Goal: Find specific page/section

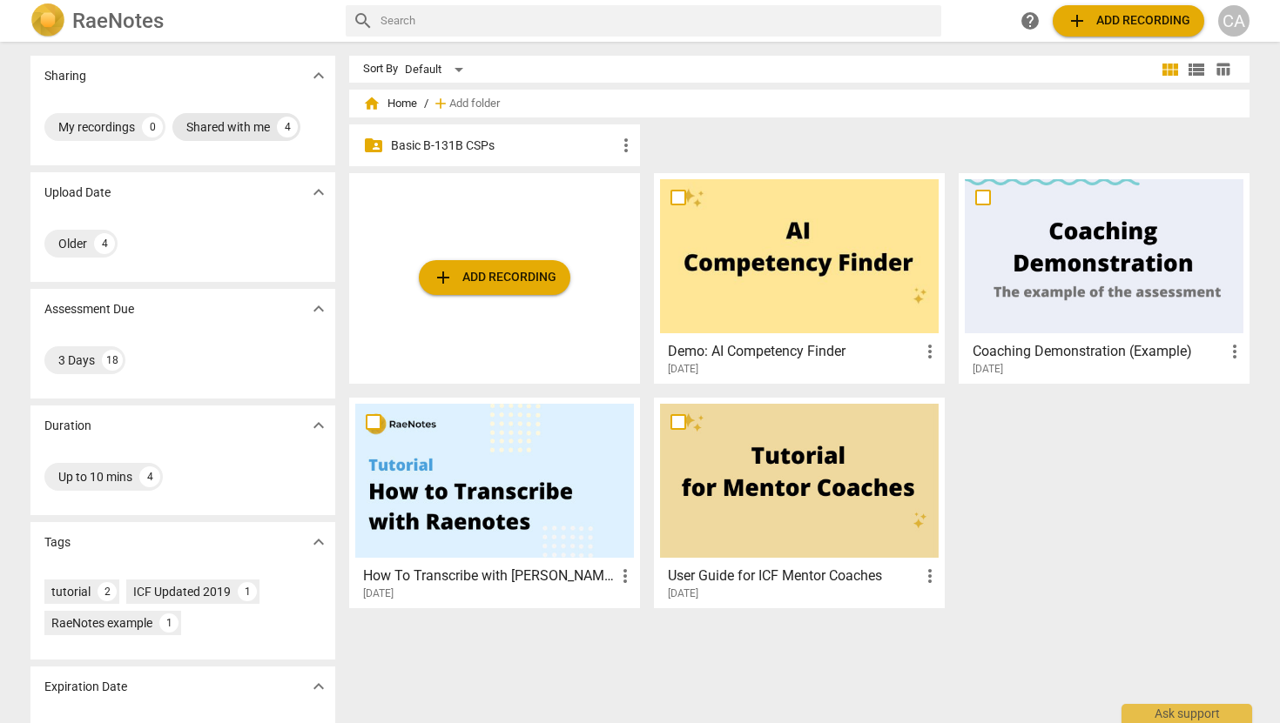
click at [260, 122] on div "Shared with me" at bounding box center [228, 126] width 84 height 17
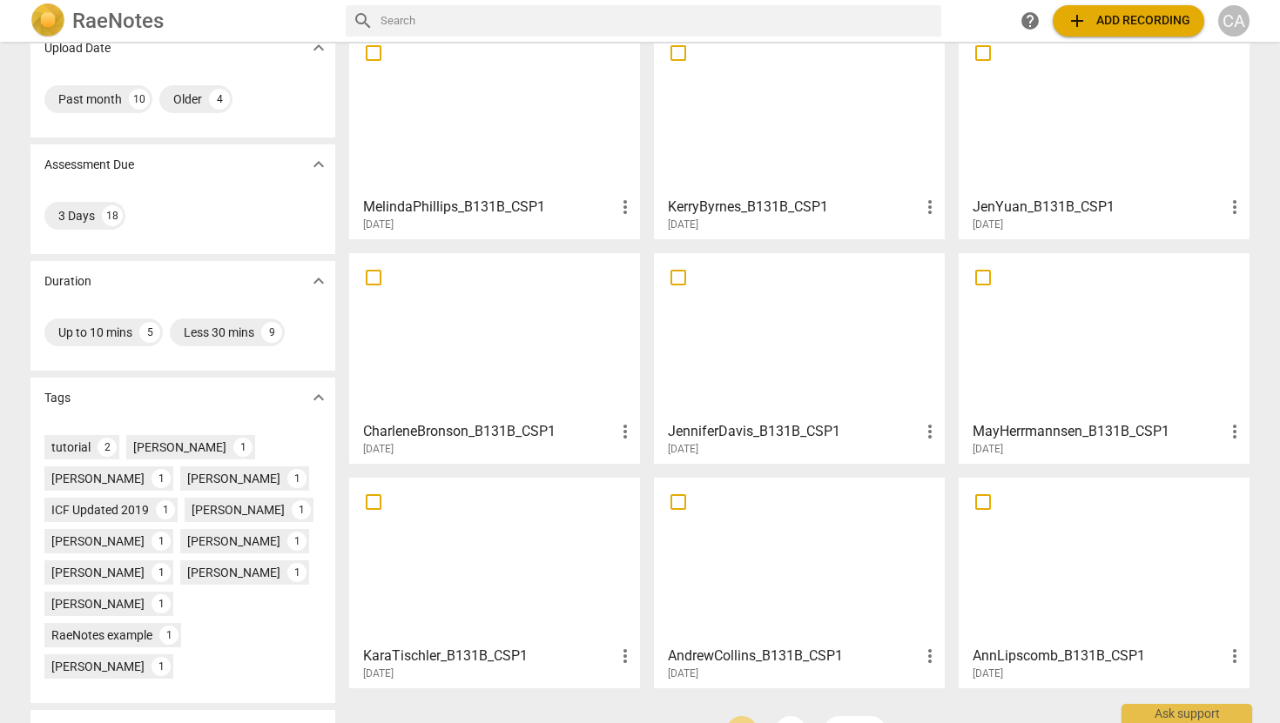
scroll to position [217, 0]
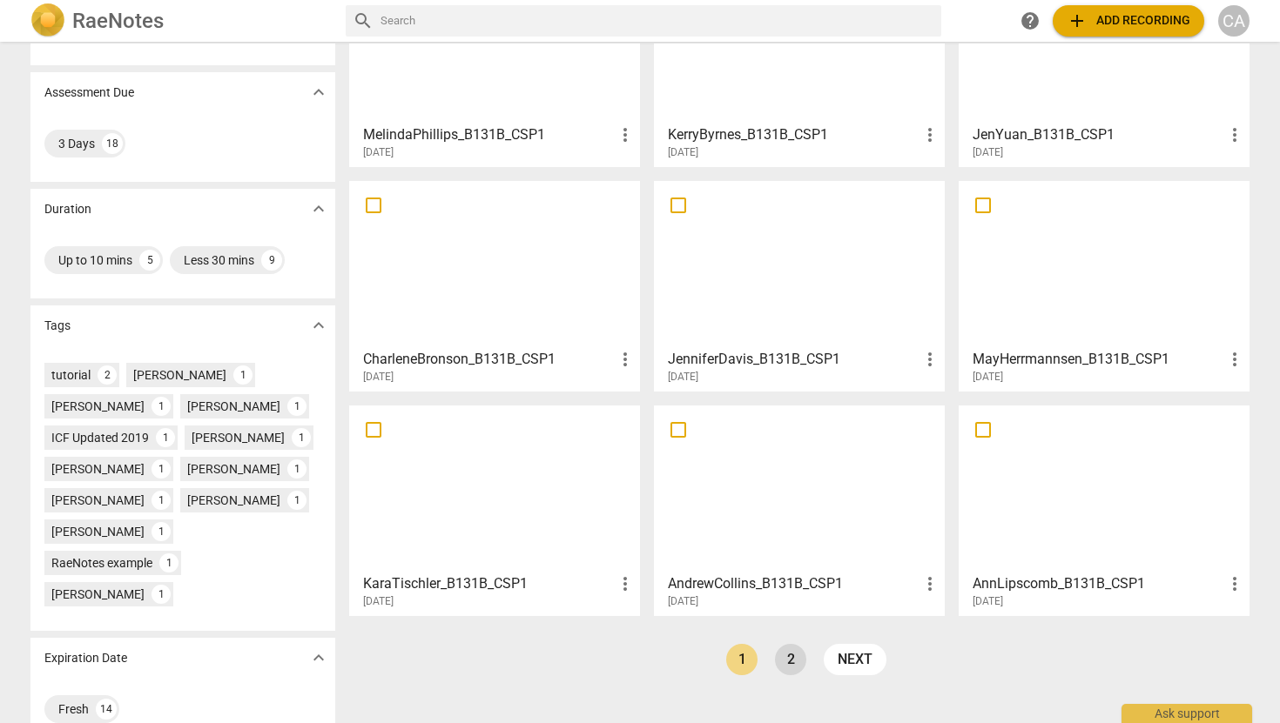
click at [785, 657] on link "2" at bounding box center [790, 659] width 31 height 31
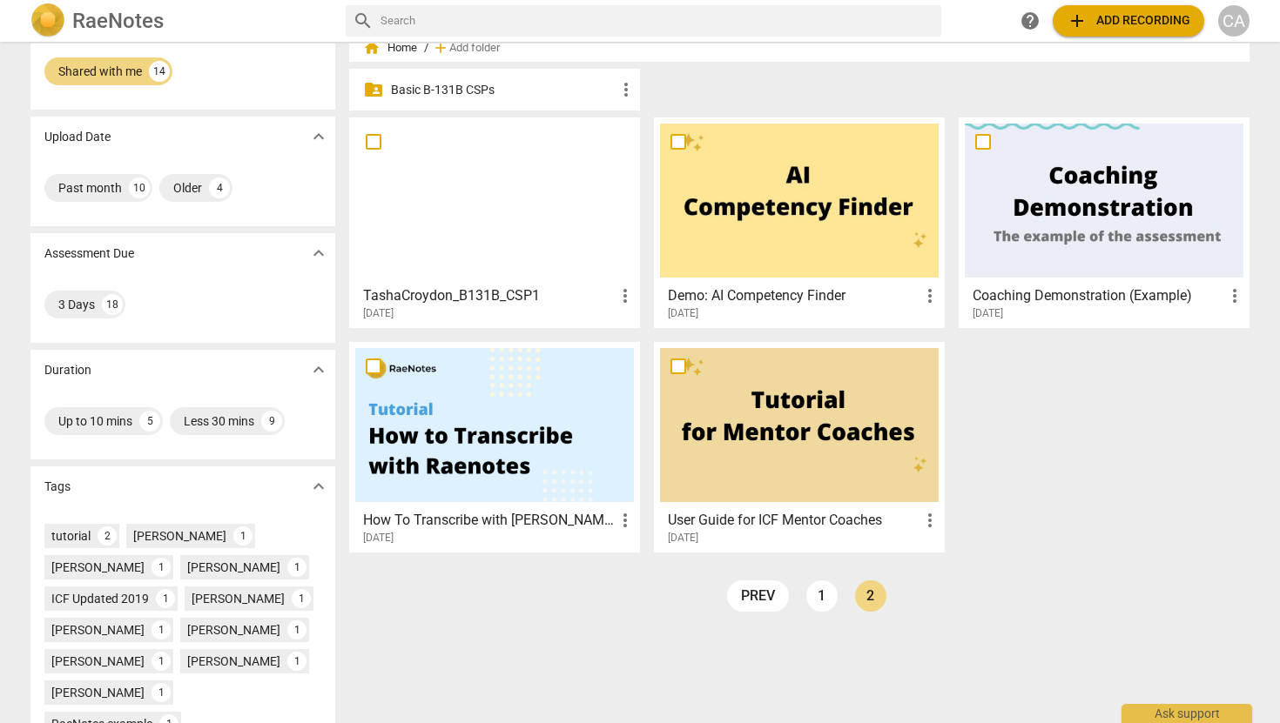
scroll to position [46, 0]
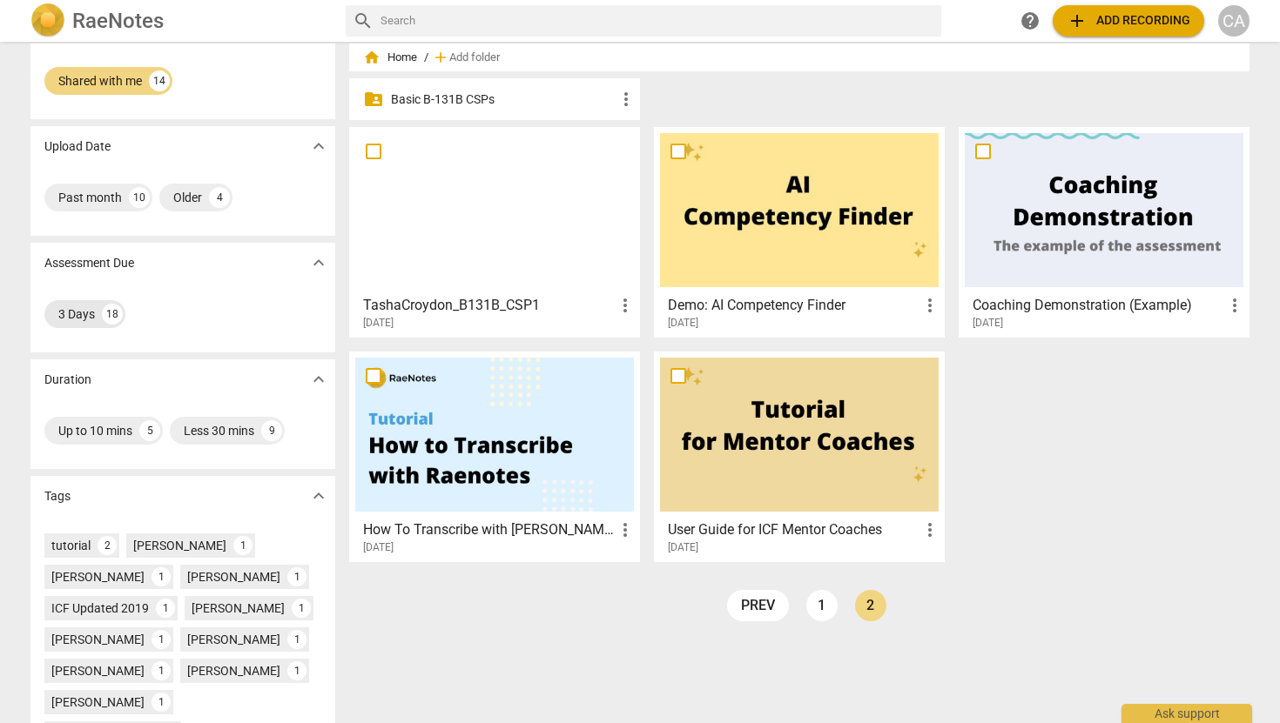
click at [84, 309] on div "3 Days" at bounding box center [76, 314] width 37 height 17
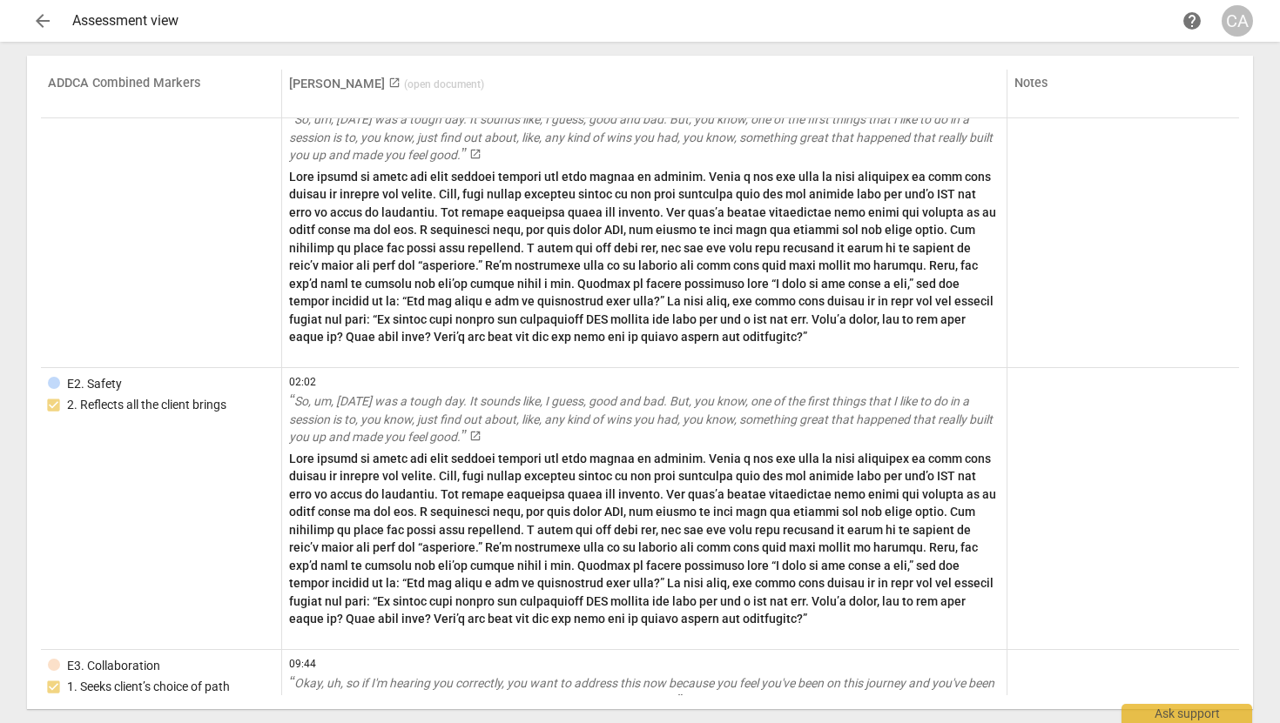
scroll to position [4101, 0]
